Goal: Transaction & Acquisition: Purchase product/service

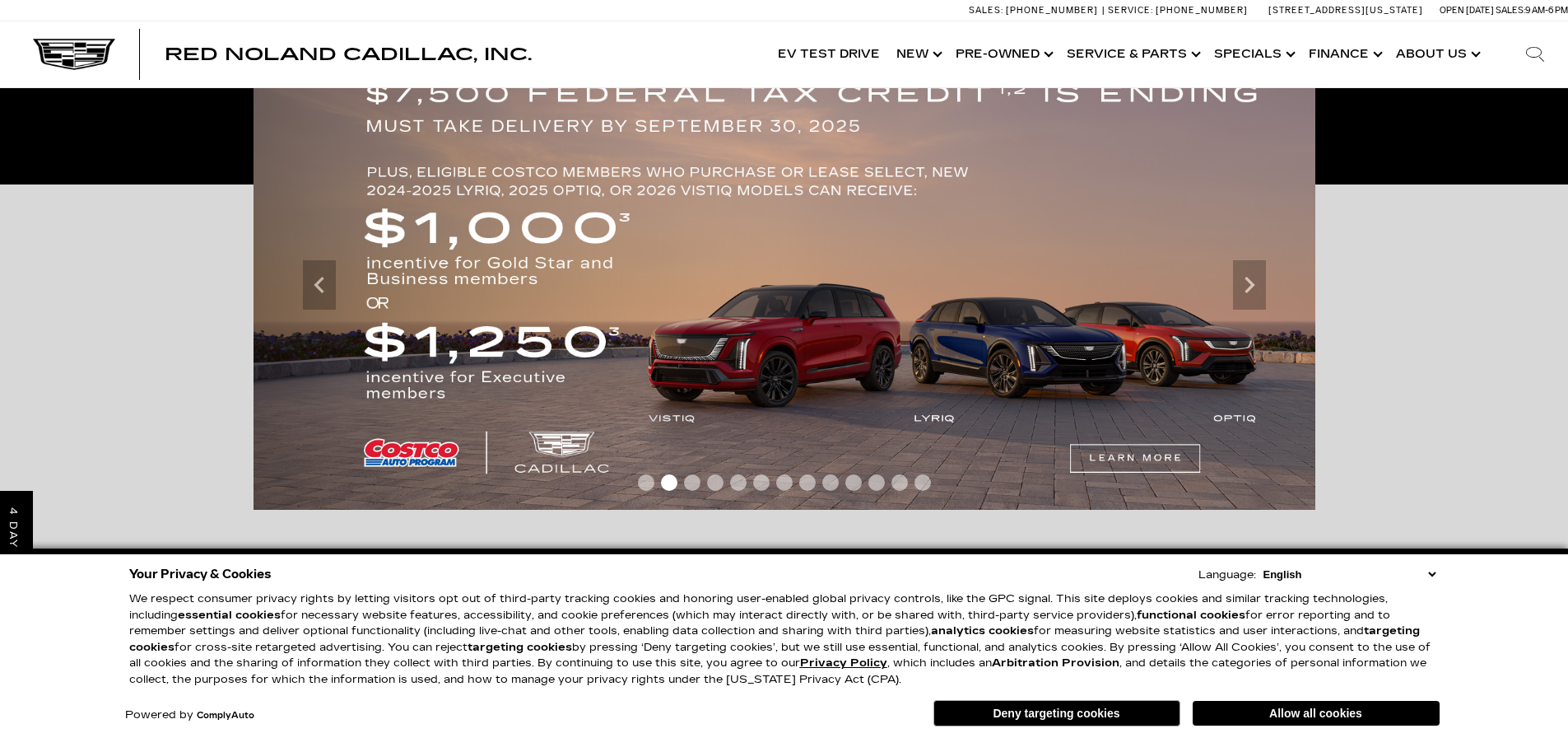
scroll to position [332, 0]
click at [326, 282] on icon "Previous" at bounding box center [319, 285] width 33 height 33
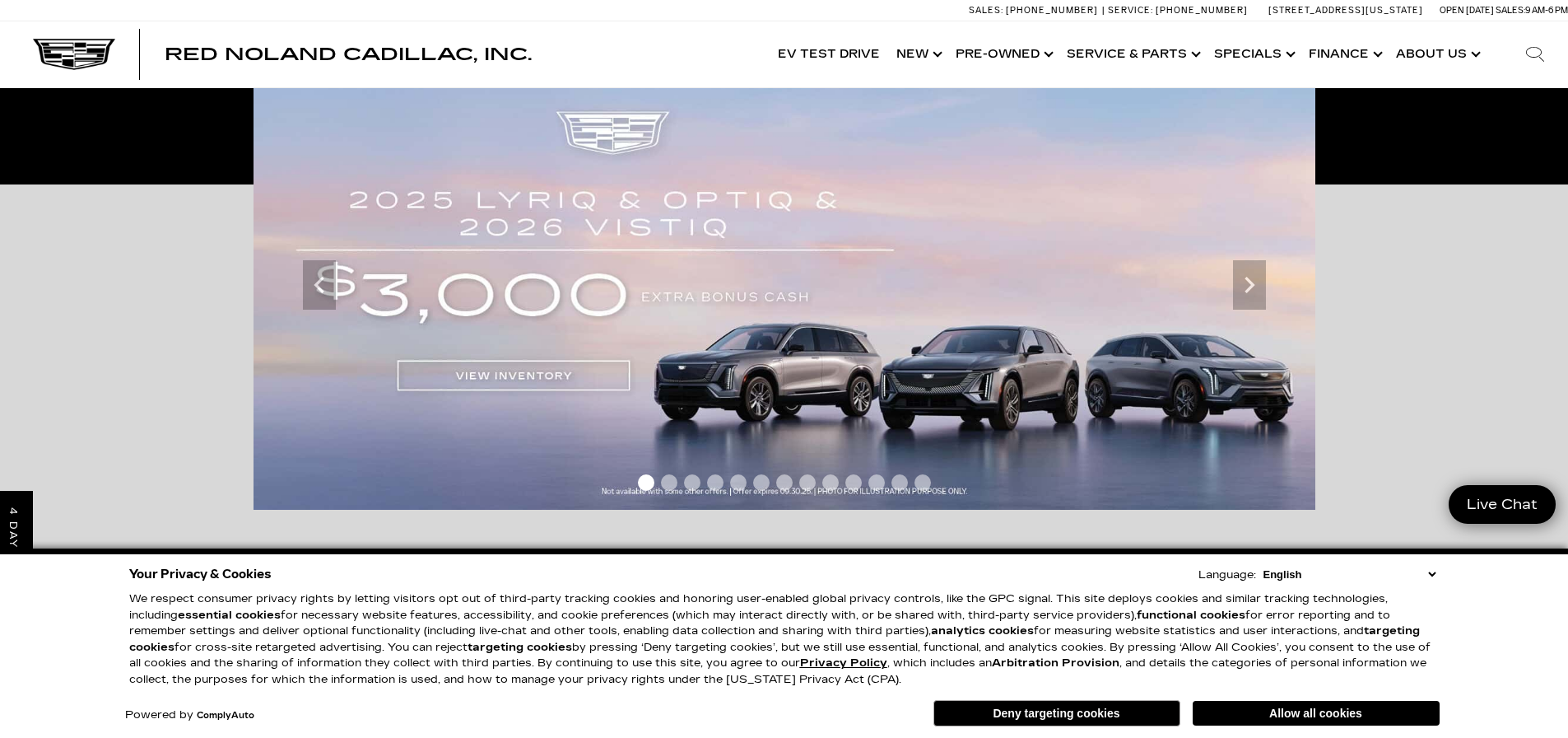
click at [534, 370] on img at bounding box center [784, 285] width 1062 height 449
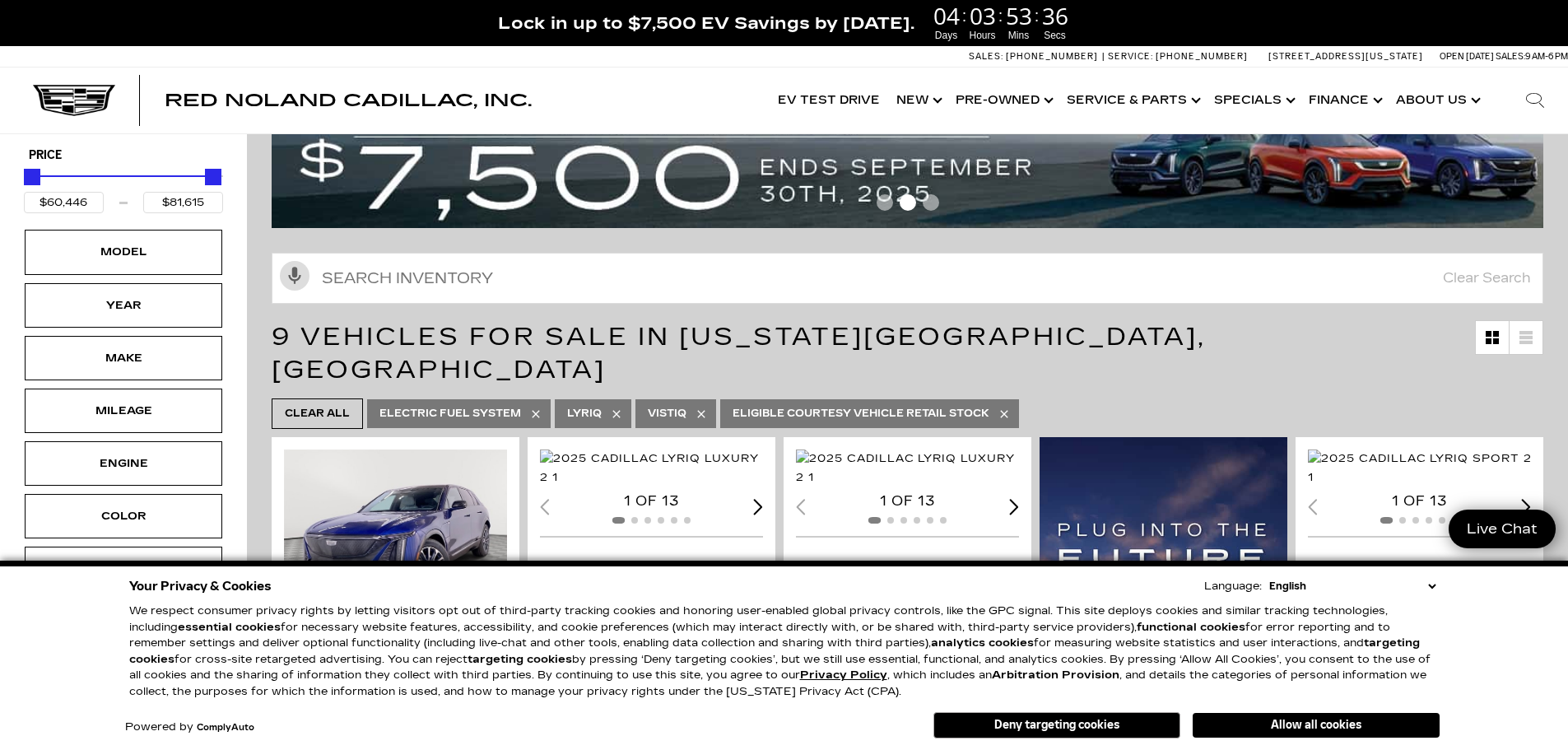
scroll to position [164, 0]
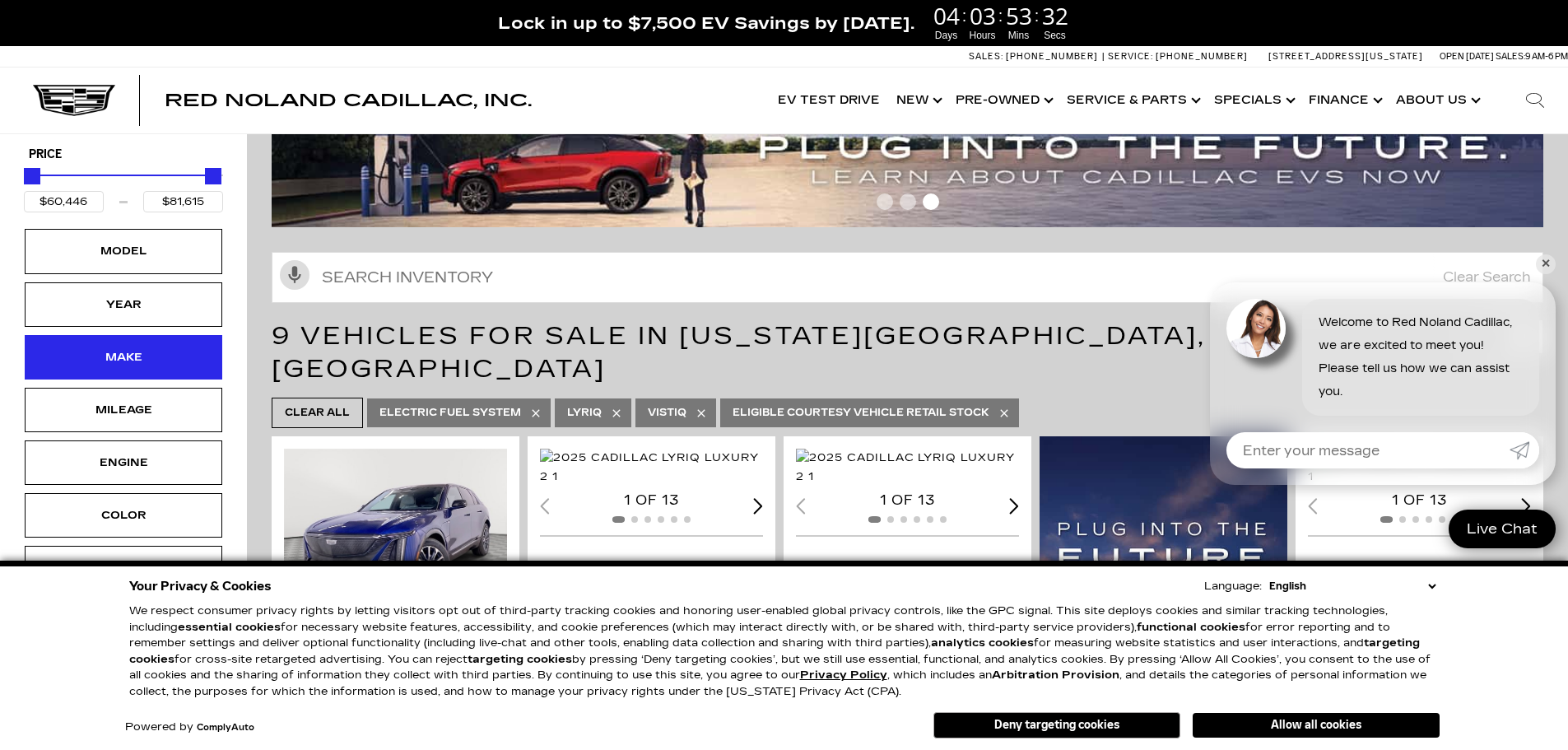
click at [174, 343] on div "Make" at bounding box center [123, 357] width 197 height 45
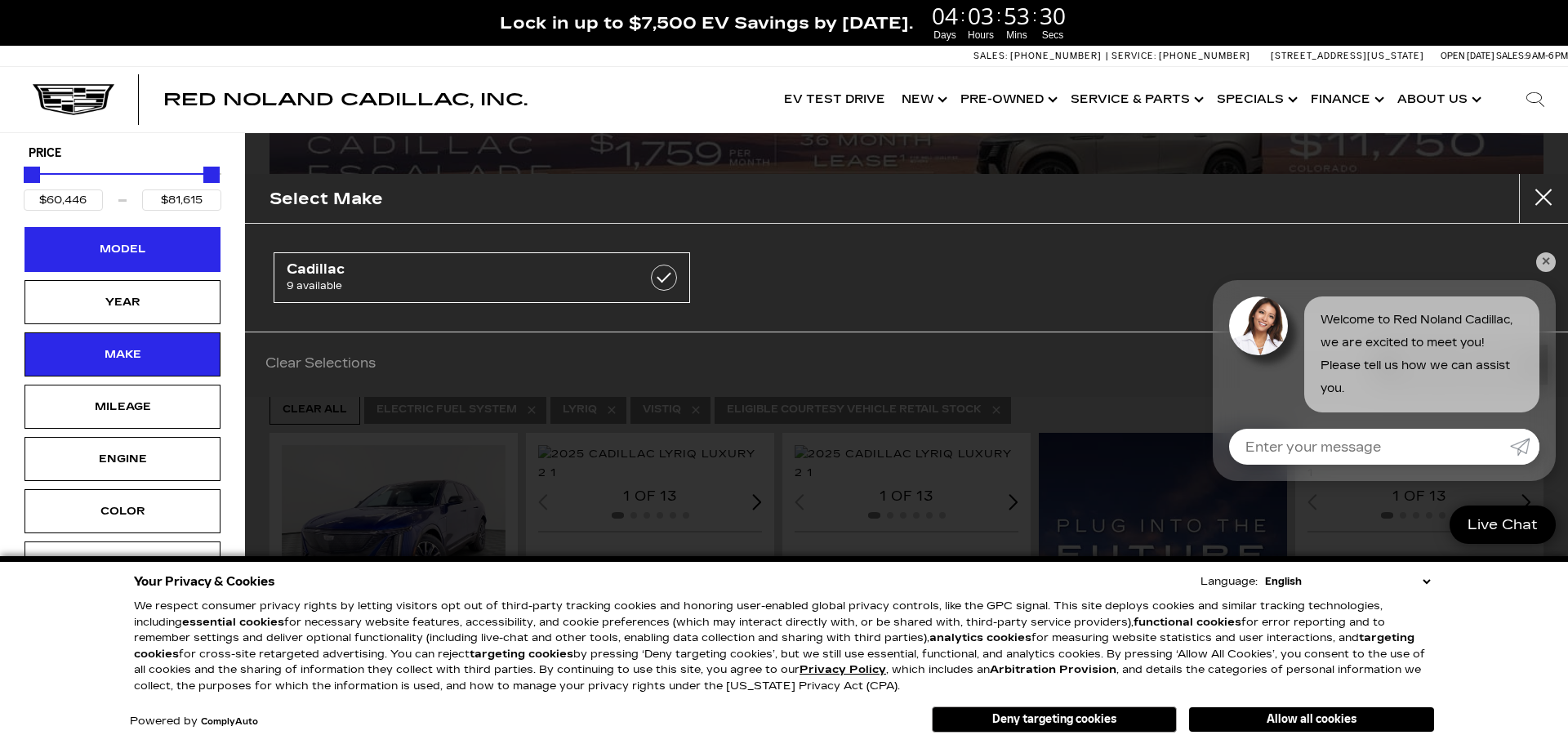
click at [162, 240] on div "Model" at bounding box center [123, 249] width 82 height 18
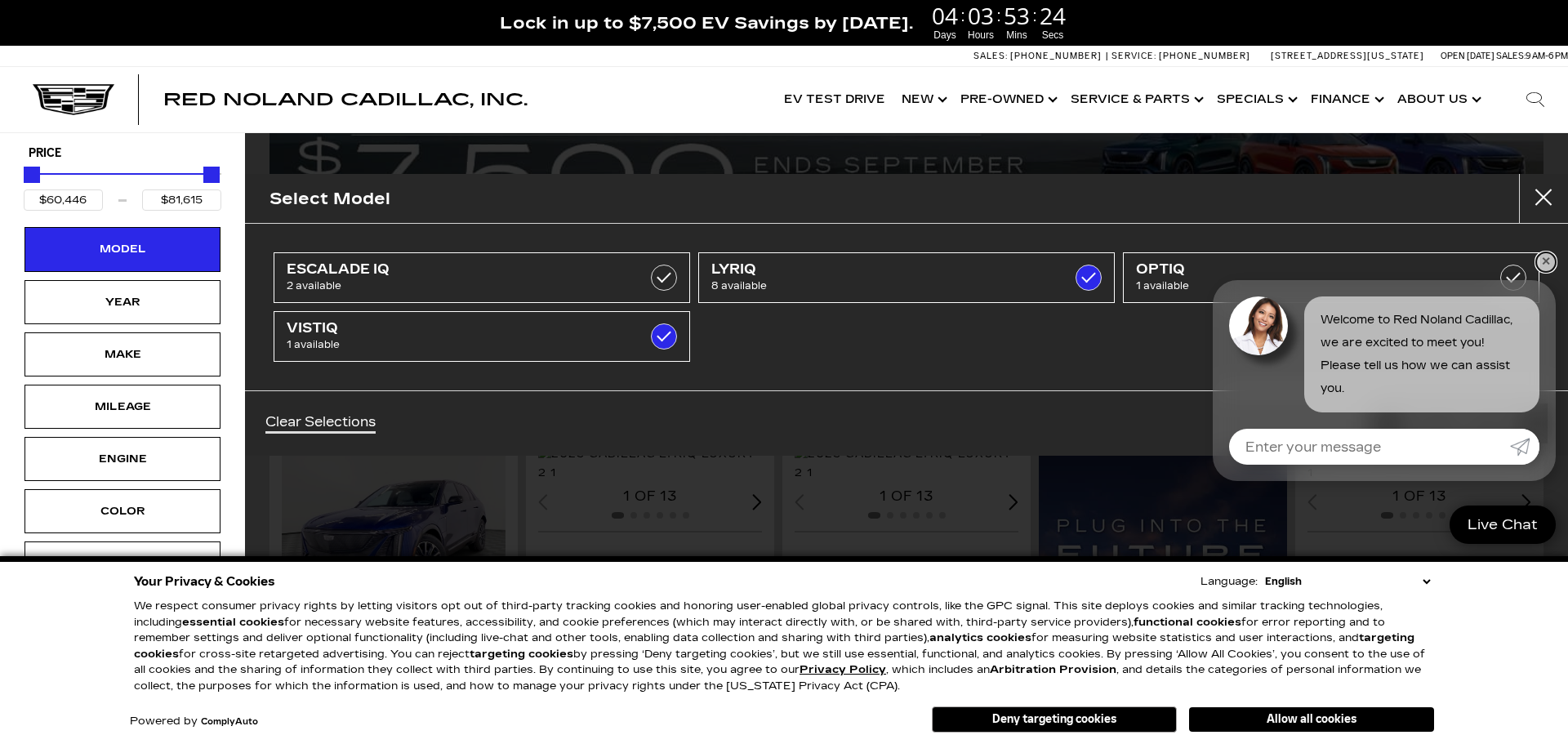
click at [1549, 261] on link "✕" at bounding box center [1545, 261] width 19 height 19
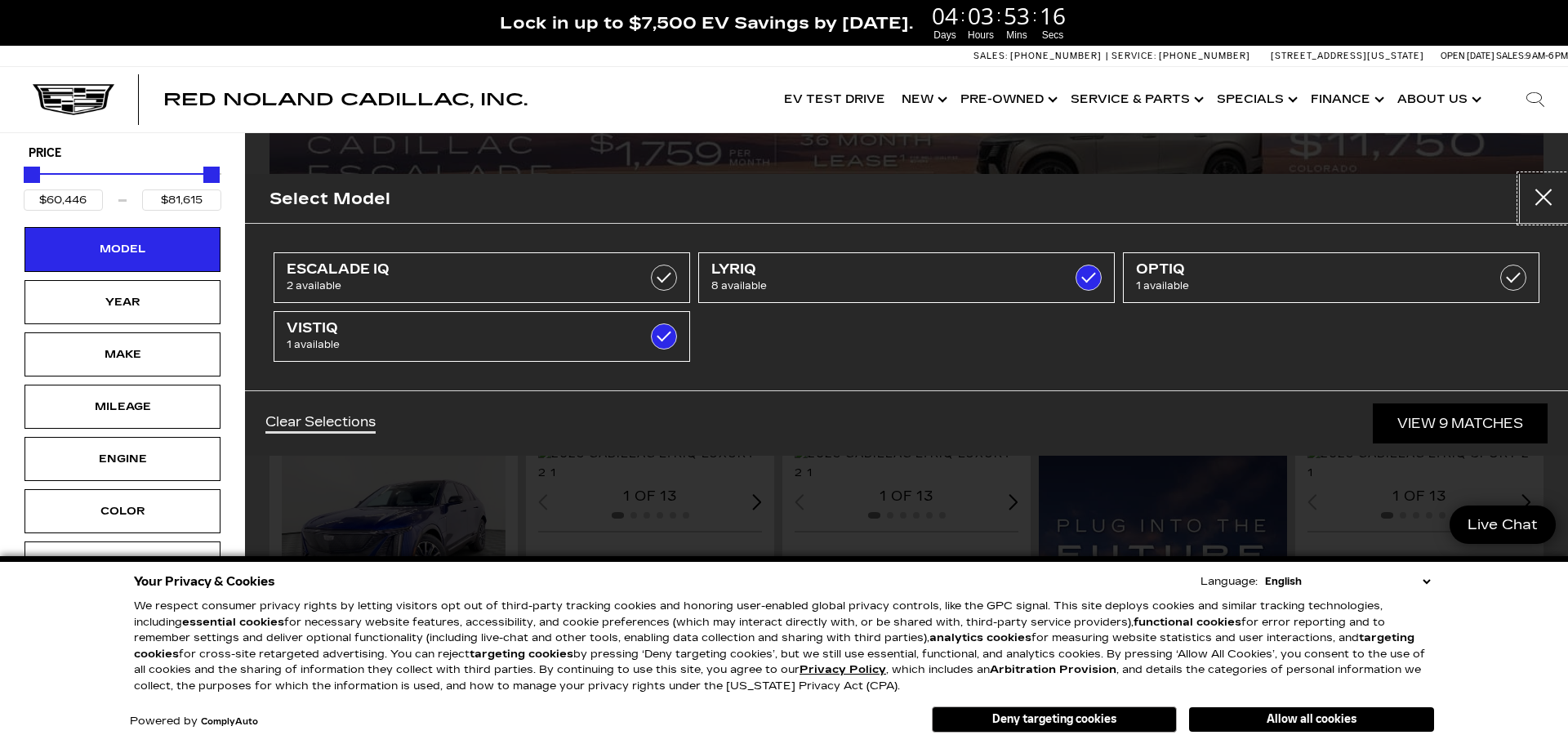
click at [1550, 206] on button "close" at bounding box center [1543, 198] width 49 height 49
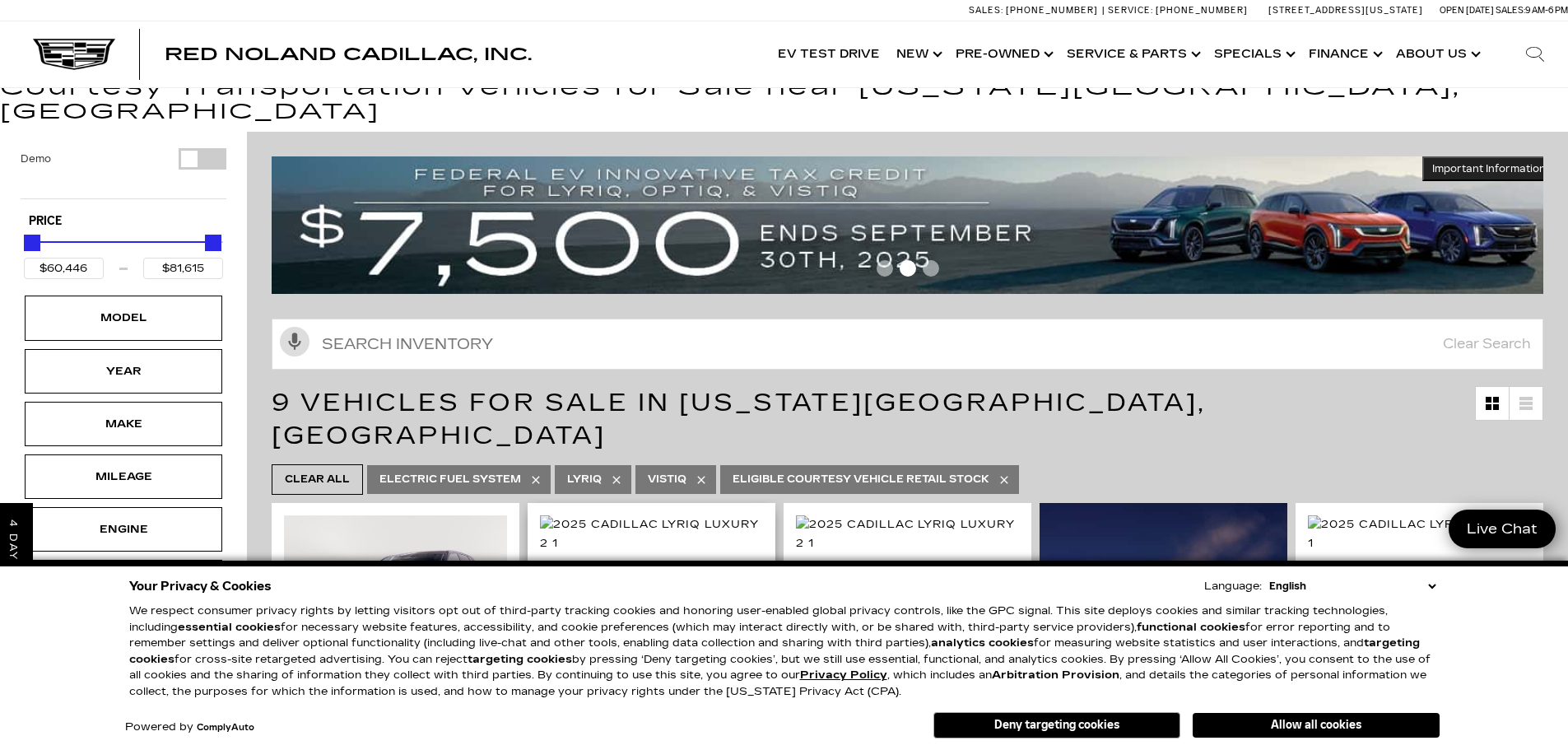
scroll to position [0, 0]
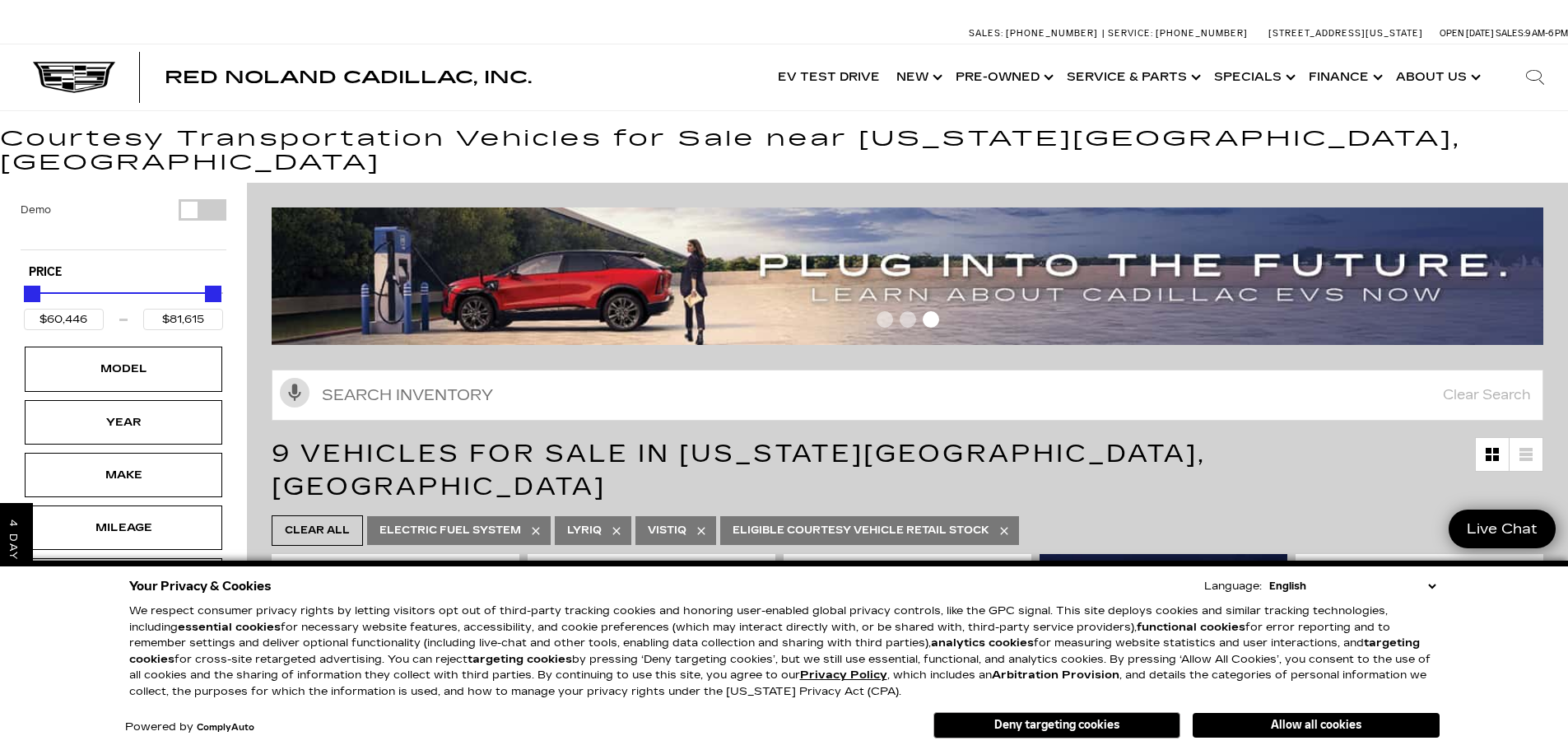
click at [1003, 524] on icon at bounding box center [1004, 531] width 14 height 13
type input "$99,315"
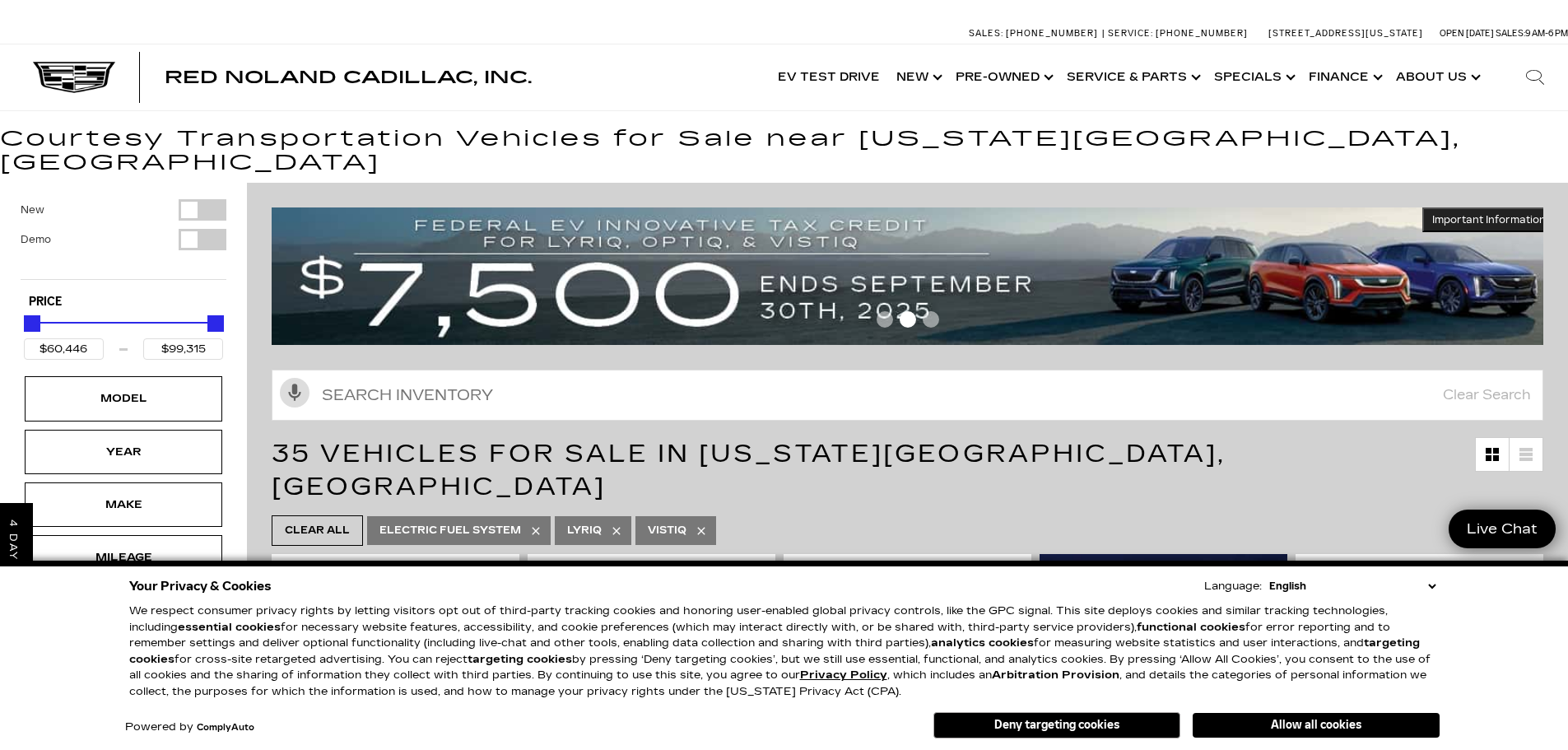
click at [617, 524] on icon at bounding box center [617, 531] width 14 height 13
type input "$80,990"
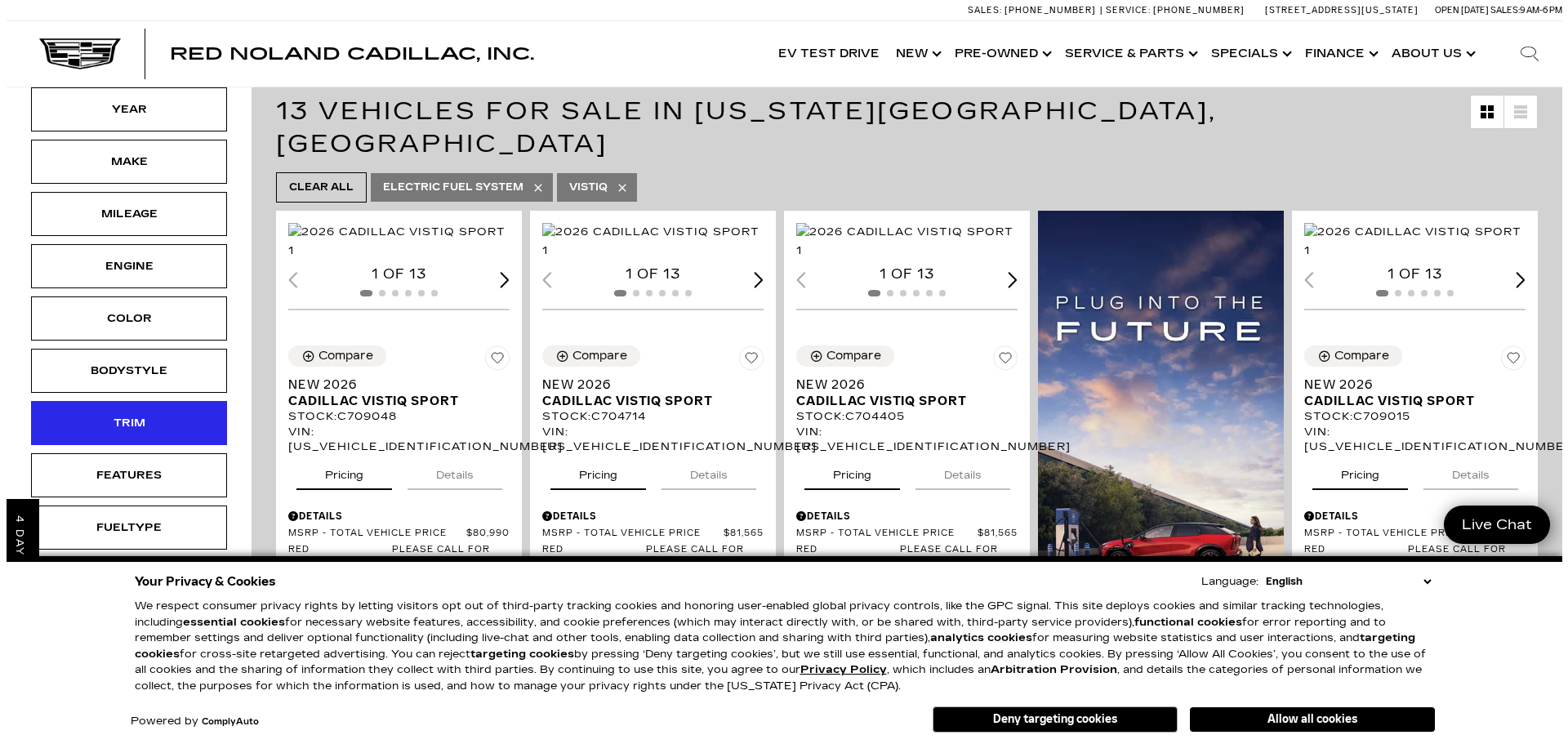
scroll to position [335, 0]
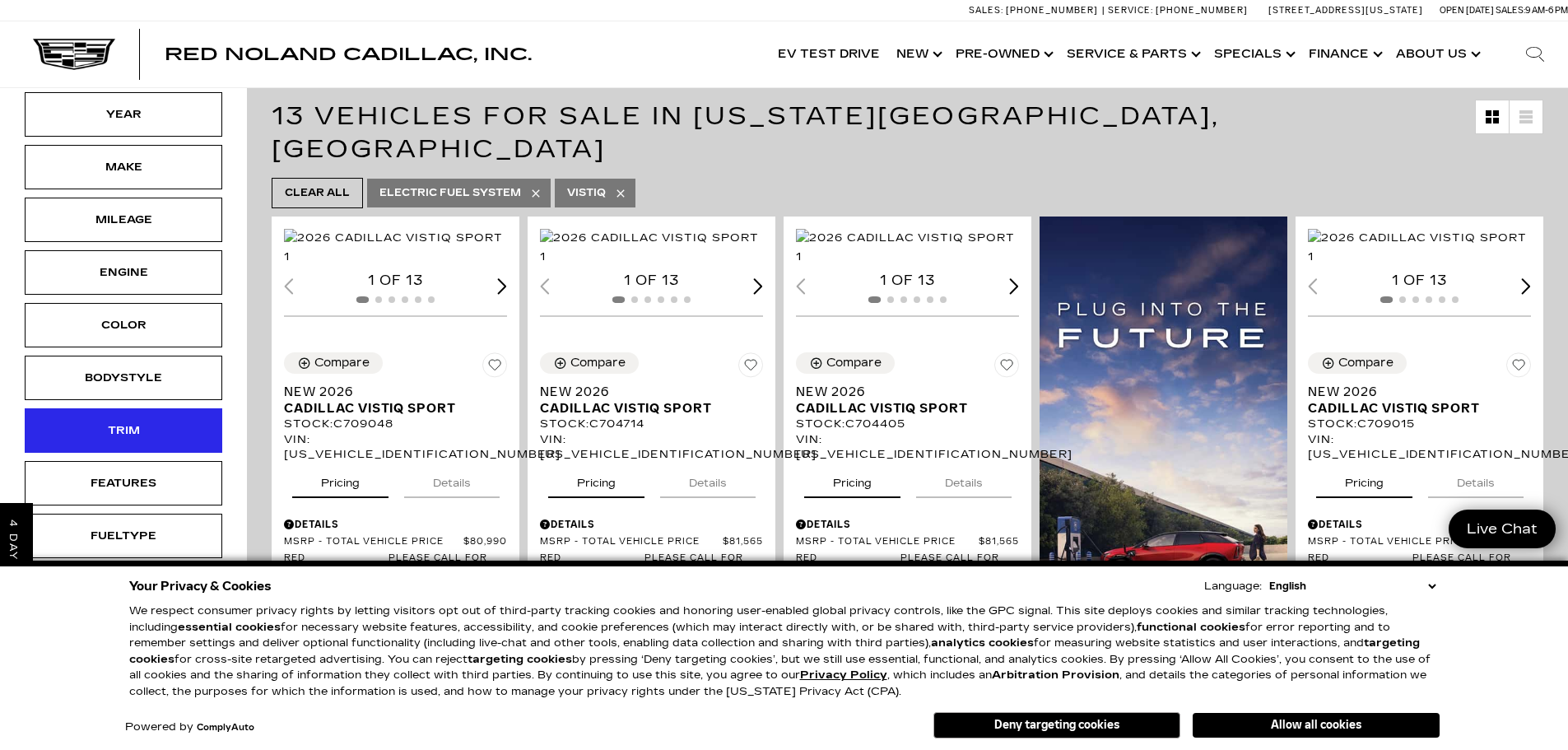
click at [168, 408] on div "Trim" at bounding box center [123, 430] width 197 height 45
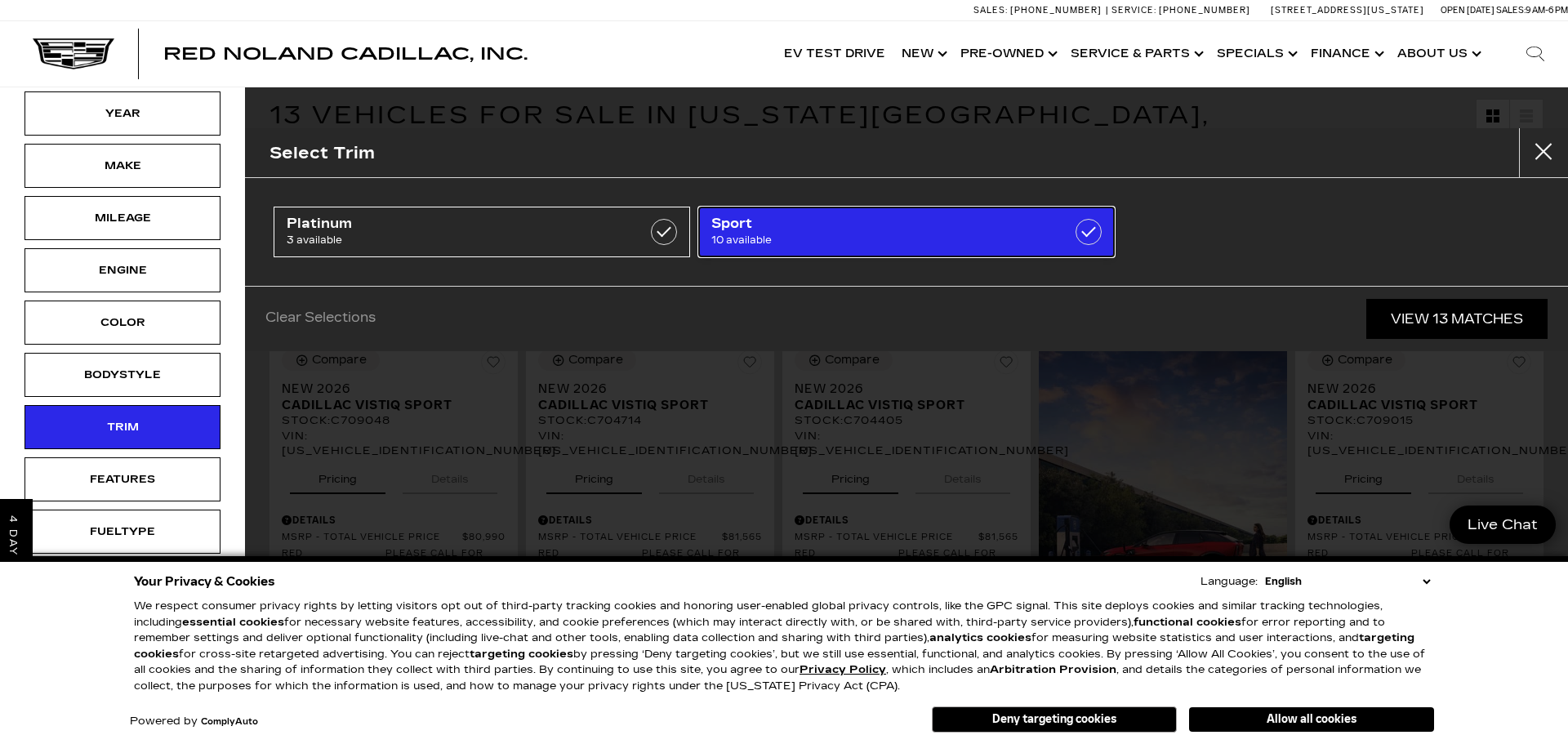
click at [781, 239] on span "10 available" at bounding box center [877, 240] width 332 height 17
type input "$83,414"
checkbox input "true"
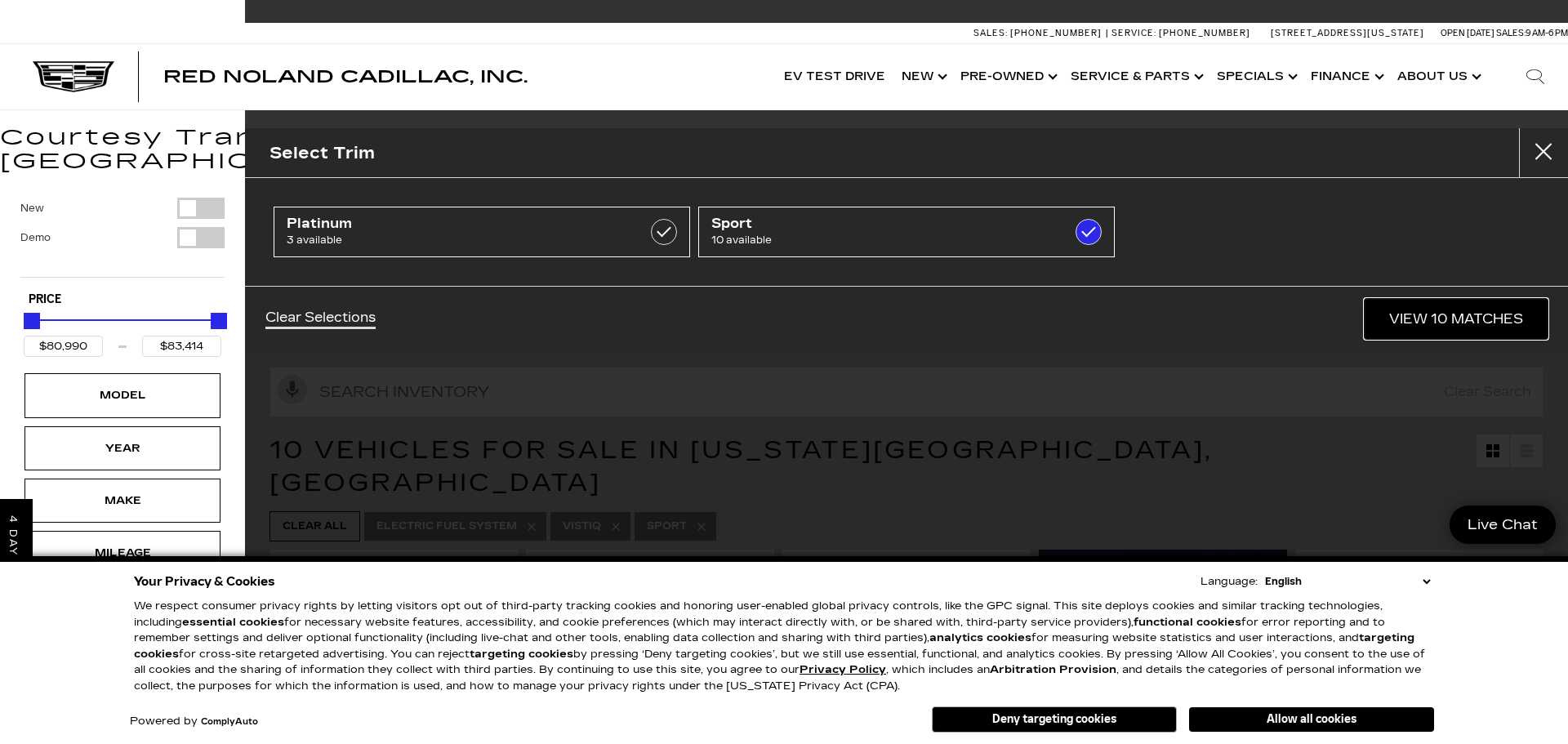
click at [1446, 316] on link "View 10 Matches" at bounding box center [1456, 319] width 183 height 40
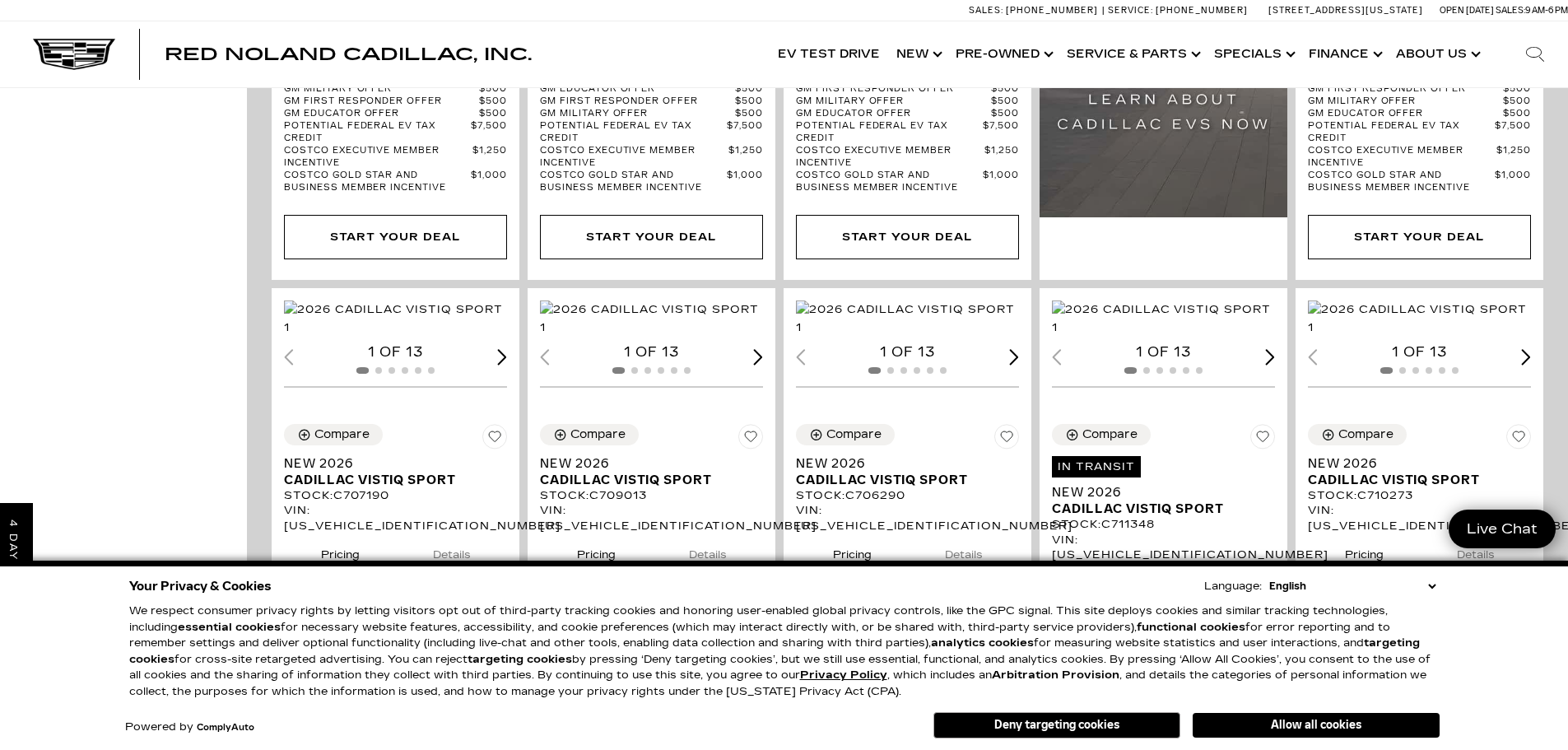
scroll to position [902, 0]
drag, startPoint x: 1457, startPoint y: 318, endPoint x: 1302, endPoint y: 288, distance: 157.9
click at [1302, 288] on div "Loading... (13) View All Photos 1 of 13 Compare New 2026 Cadillac VISTIQ Sport …" at bounding box center [1419, 605] width 256 height 641
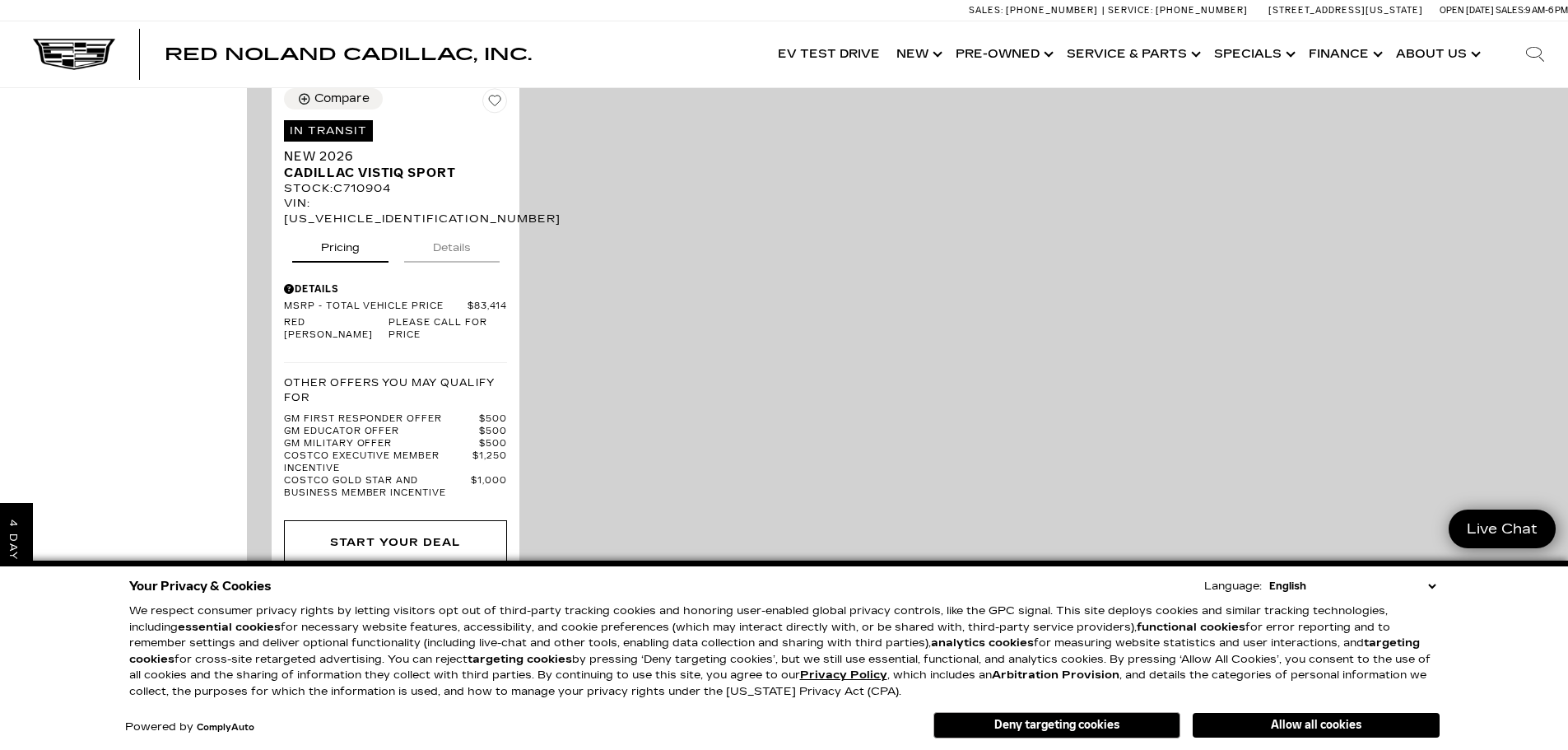
scroll to position [1919, 0]
